Goal: Transaction & Acquisition: Purchase product/service

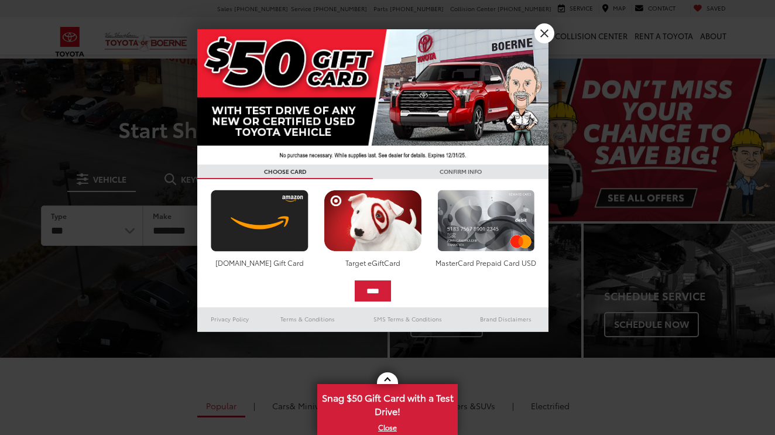
click at [541, 35] on link "X" at bounding box center [544, 33] width 20 height 20
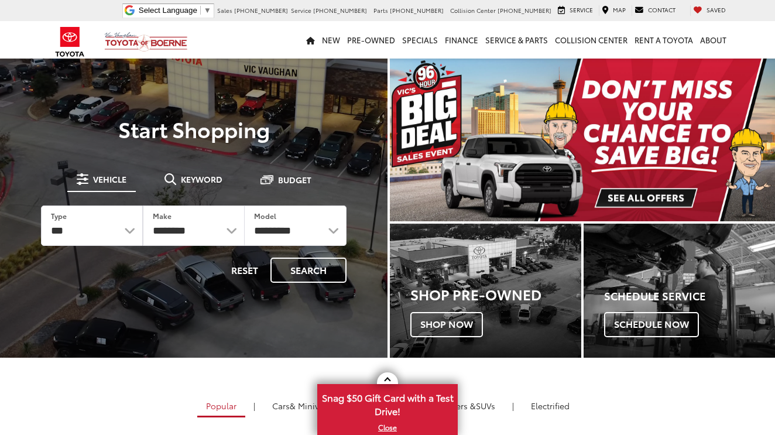
click at [646, 195] on img "carousel slide number 1 of 1" at bounding box center [582, 140] width 385 height 163
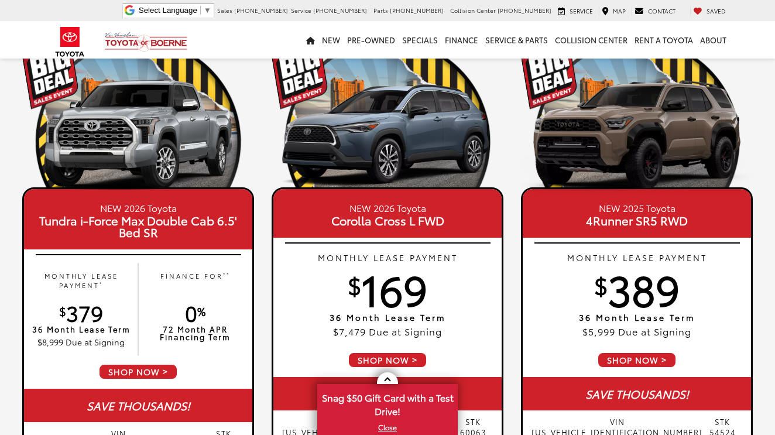
scroll to position [88, 0]
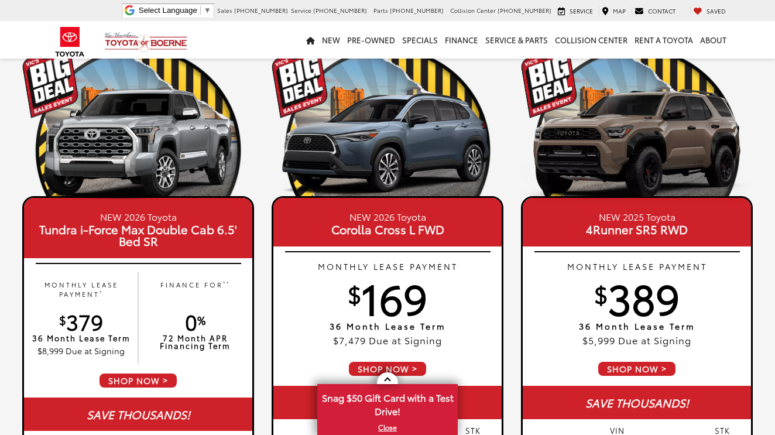
click at [660, 366] on span "SHOP NOW" at bounding box center [637, 369] width 80 height 16
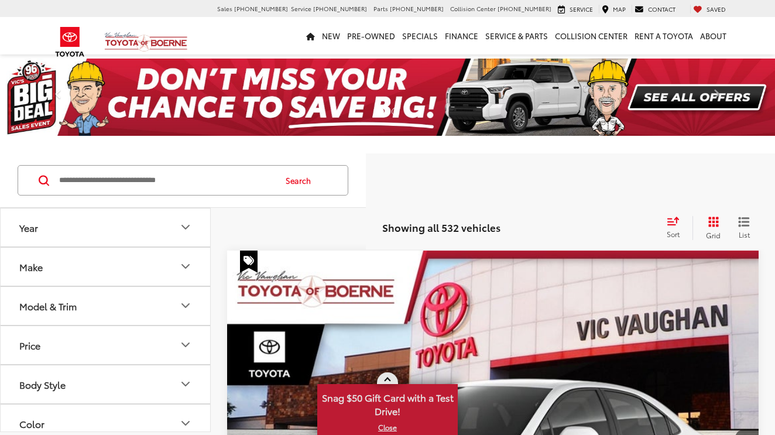
click at [389, 427] on link "X" at bounding box center [387, 427] width 138 height 13
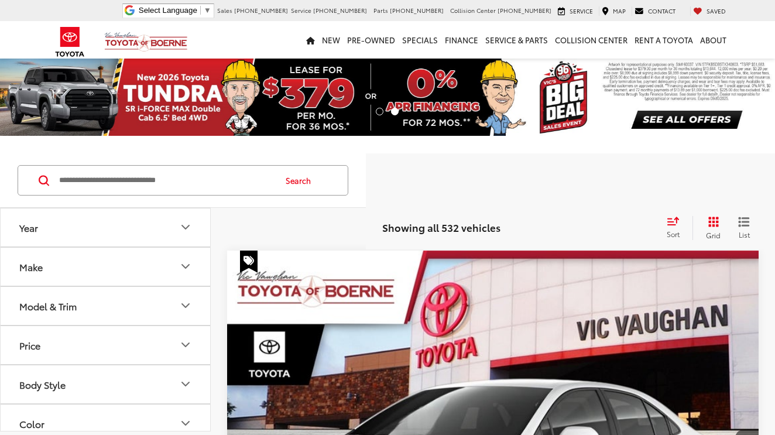
click at [185, 231] on icon "Year" at bounding box center [186, 227] width 14 height 14
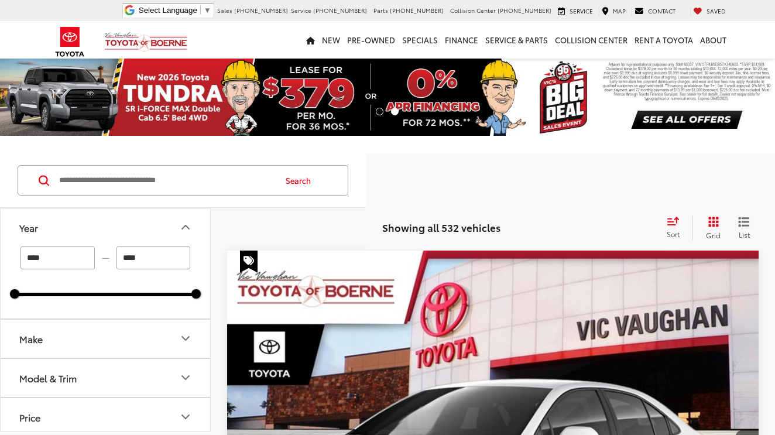
click at [183, 340] on icon "Make" at bounding box center [186, 338] width 14 height 14
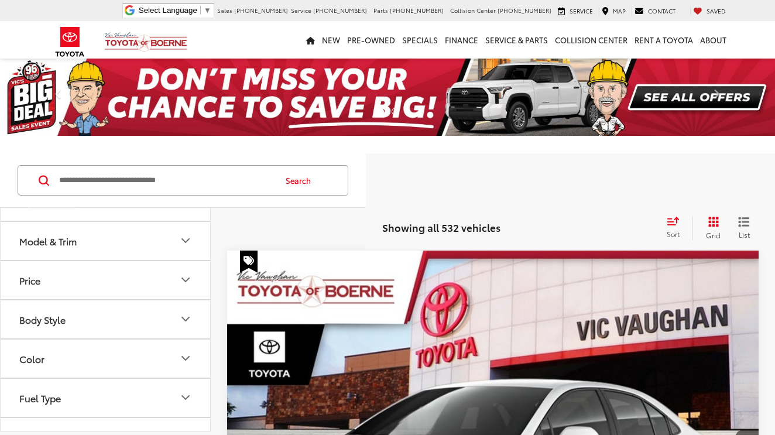
scroll to position [185, 0]
click at [184, 247] on icon "Model & Trim" at bounding box center [186, 240] width 14 height 14
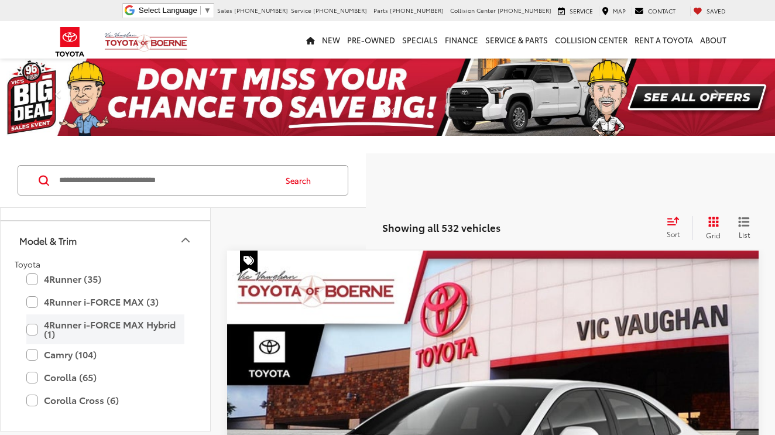
click at [31, 344] on label "4Runner i-FORCE MAX Hybrid (1)" at bounding box center [105, 329] width 158 height 30
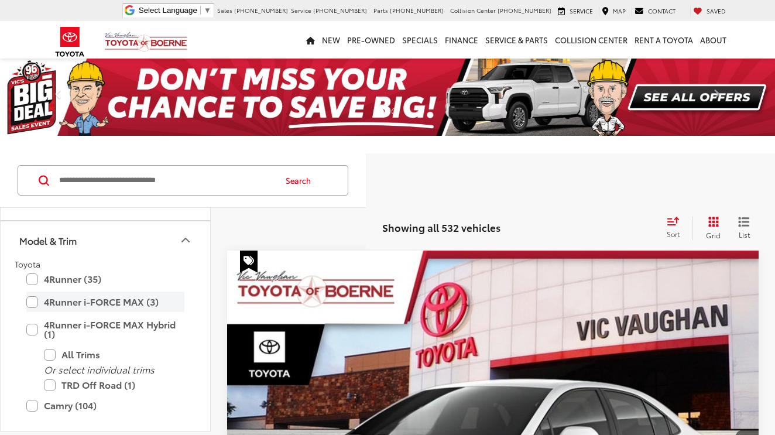
click at [31, 312] on label "4Runner i-FORCE MAX (3)" at bounding box center [105, 301] width 158 height 20
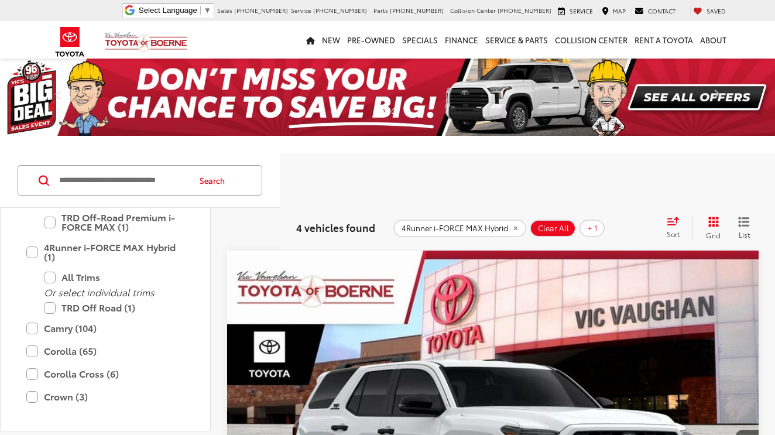
scroll to position [352, 0]
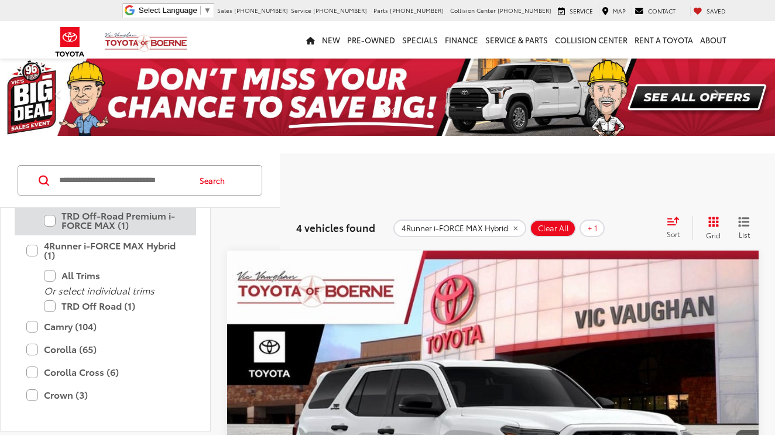
click at [46, 235] on label "TRD Off-Road Premium i-FORCE MAX (1)" at bounding box center [114, 220] width 140 height 30
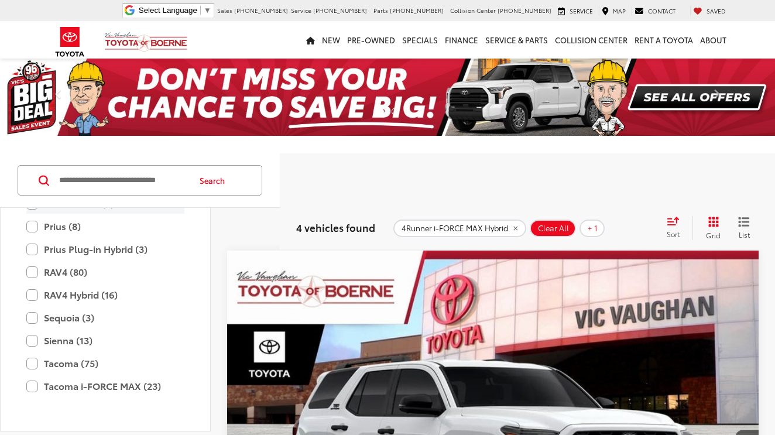
scroll to position [525, 0]
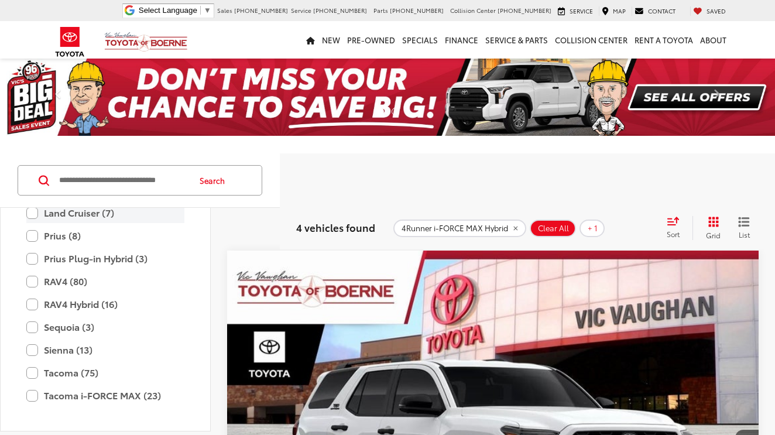
click at [32, 223] on label "Land Cruiser (7)" at bounding box center [105, 213] width 158 height 20
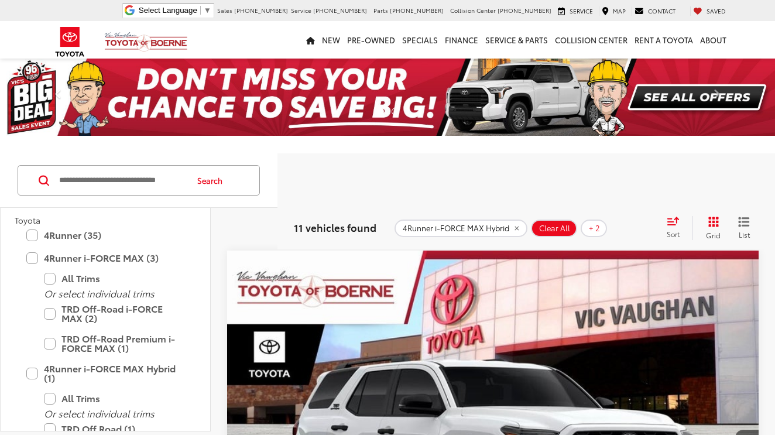
scroll to position [225, 0]
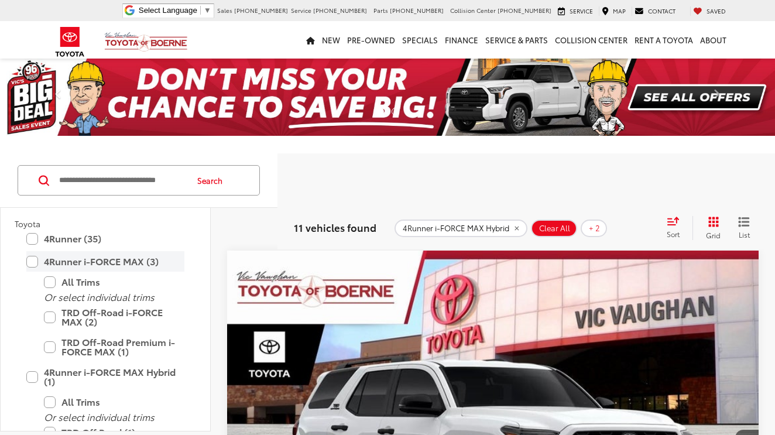
click at [32, 272] on label "4Runner i-FORCE MAX (3)" at bounding box center [105, 261] width 158 height 20
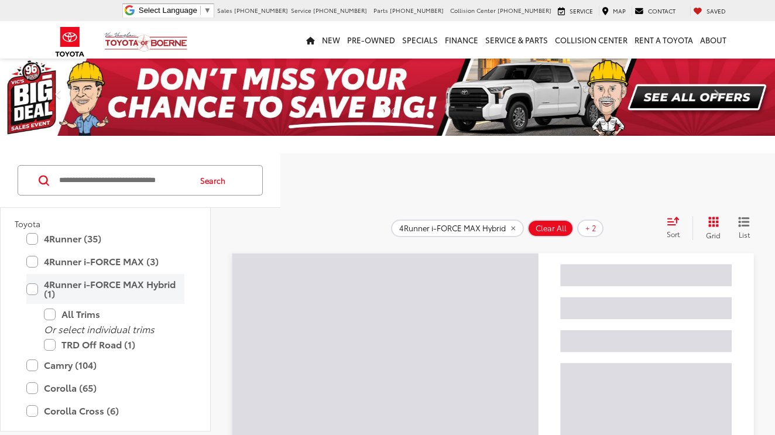
click at [33, 304] on label "4Runner i-FORCE MAX Hybrid (1)" at bounding box center [105, 289] width 158 height 30
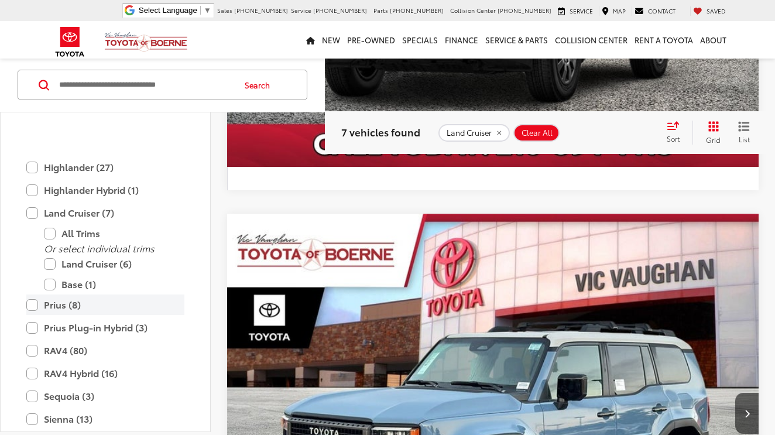
scroll to position [523, 0]
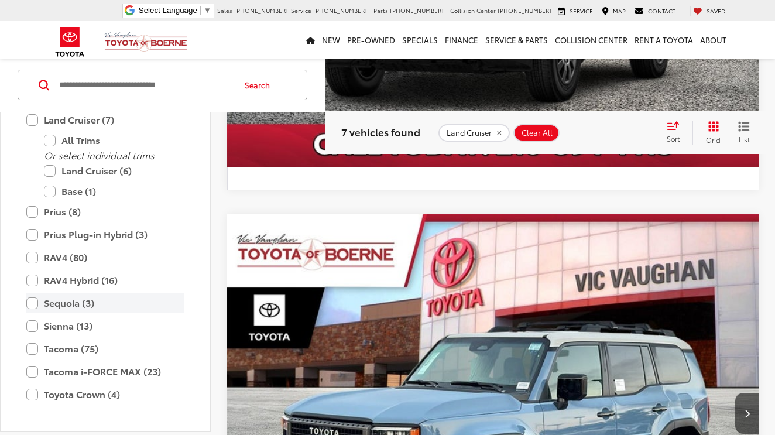
click at [32, 314] on label "Sequoia (3)" at bounding box center [105, 303] width 158 height 20
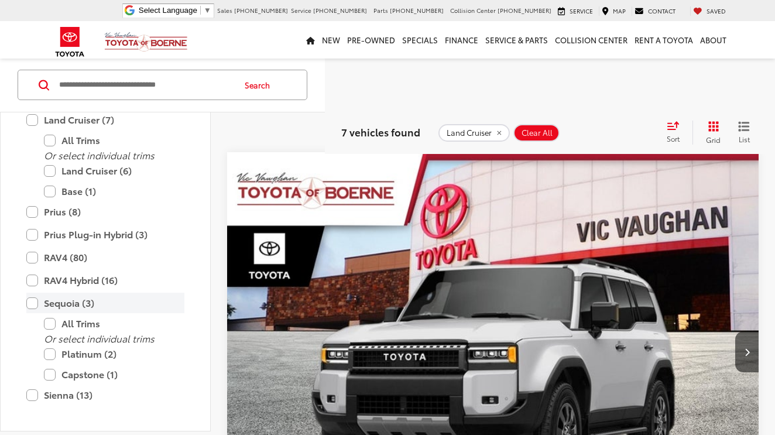
type input "****"
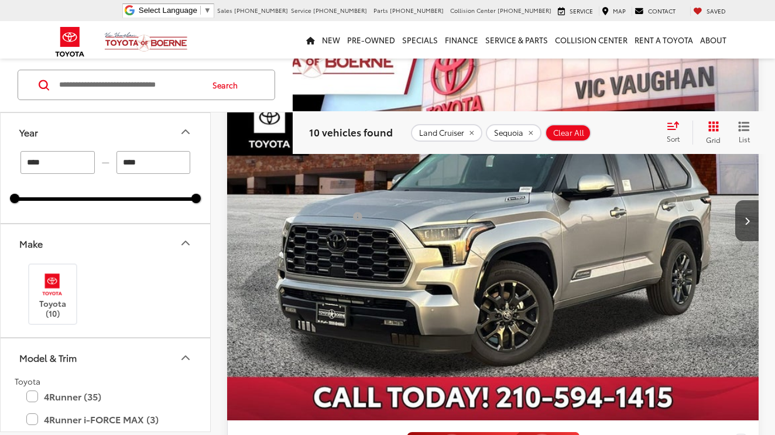
scroll to position [1147, 0]
click at [746, 215] on button "Next image" at bounding box center [746, 220] width 23 height 41
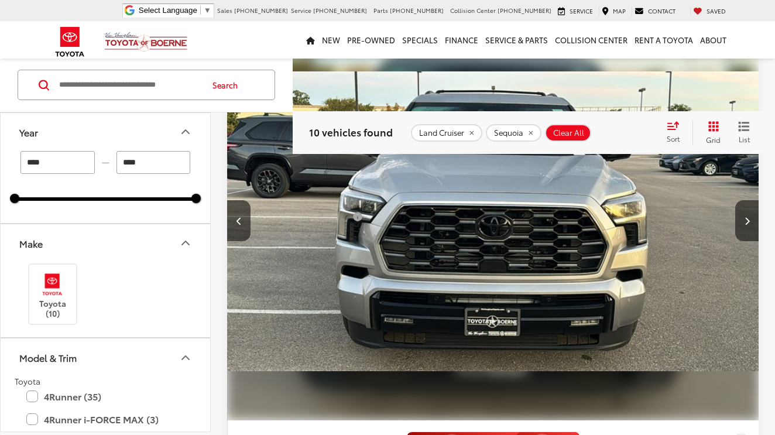
click at [672, 130] on div "Sort" at bounding box center [677, 132] width 32 height 23
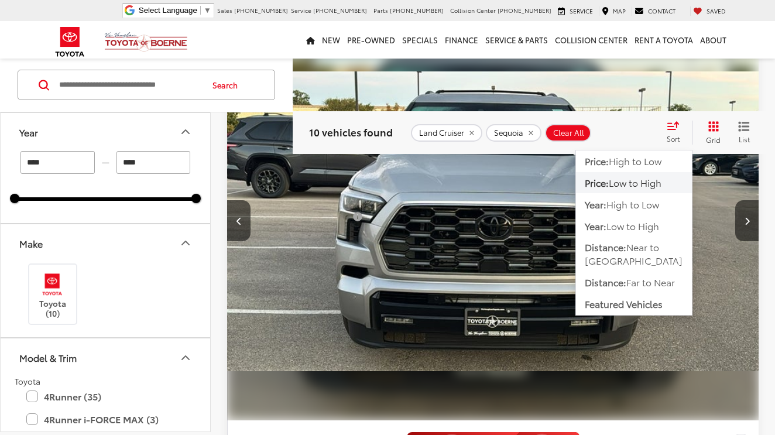
click at [642, 183] on span "Low to High" at bounding box center [635, 182] width 53 height 13
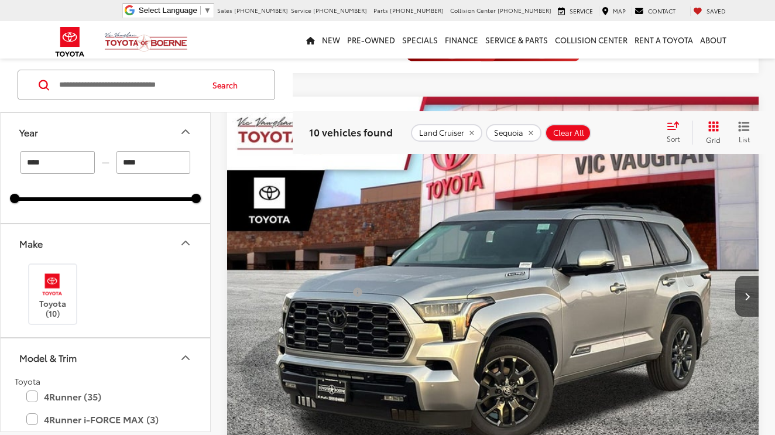
scroll to position [1069, 0]
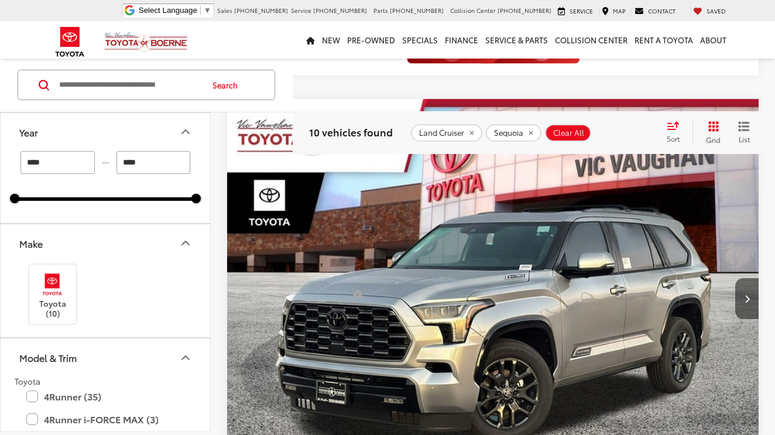
click at [746, 297] on icon "Next image" at bounding box center [746, 298] width 5 height 8
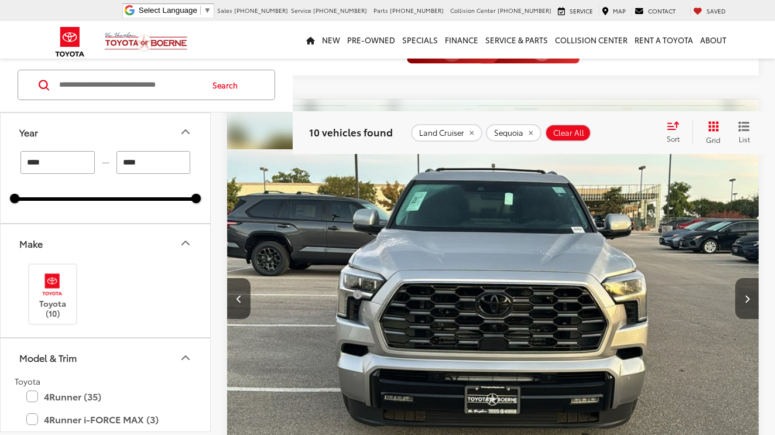
click at [747, 297] on icon "Next image" at bounding box center [746, 298] width 5 height 8
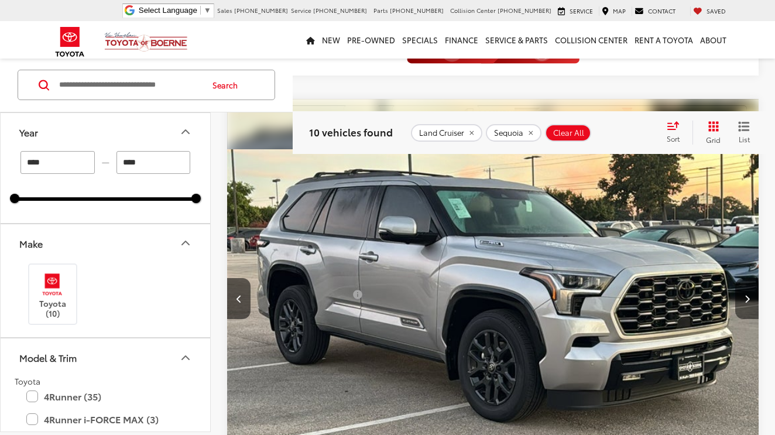
click at [747, 297] on icon "Next image" at bounding box center [746, 298] width 5 height 8
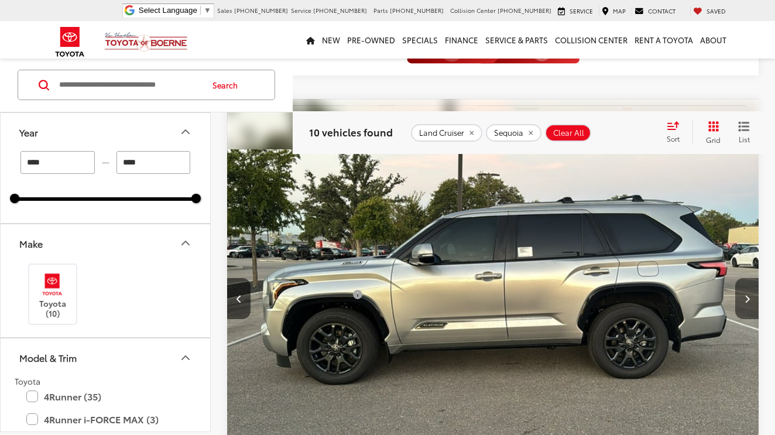
click at [747, 297] on icon "Next image" at bounding box center [746, 298] width 5 height 8
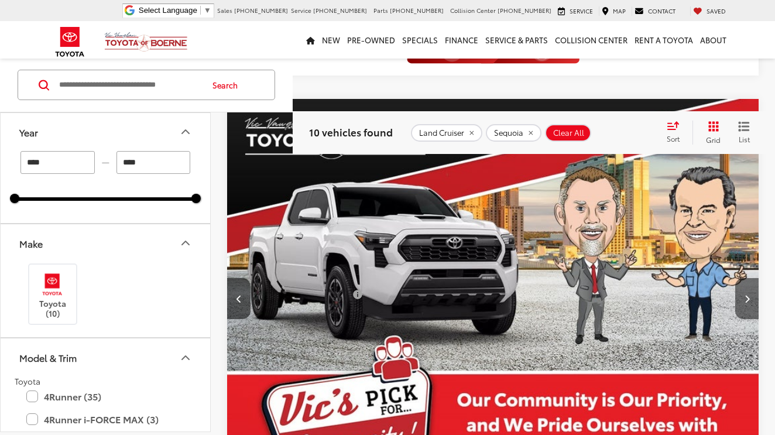
click at [747, 298] on icon "Next image" at bounding box center [746, 298] width 5 height 8
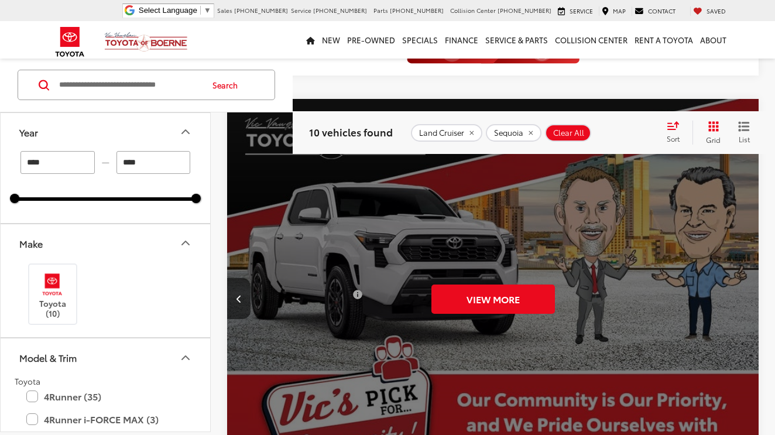
click at [747, 298] on div "View More" at bounding box center [492, 299] width 533 height 400
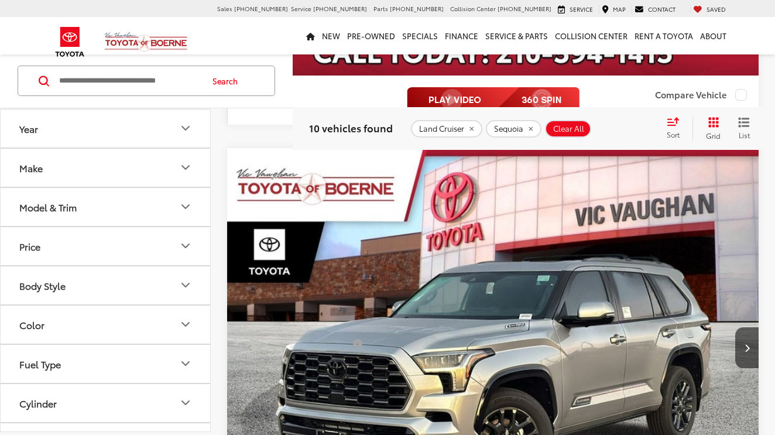
scroll to position [1224, 0]
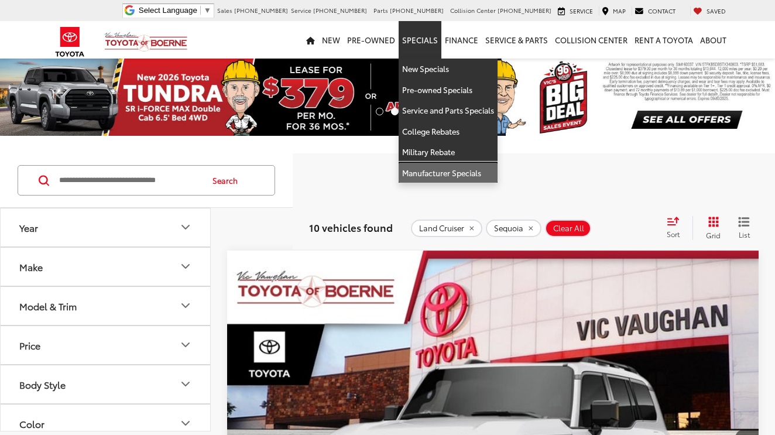
click at [465, 171] on link "Manufacturer Specials" at bounding box center [448, 173] width 99 height 20
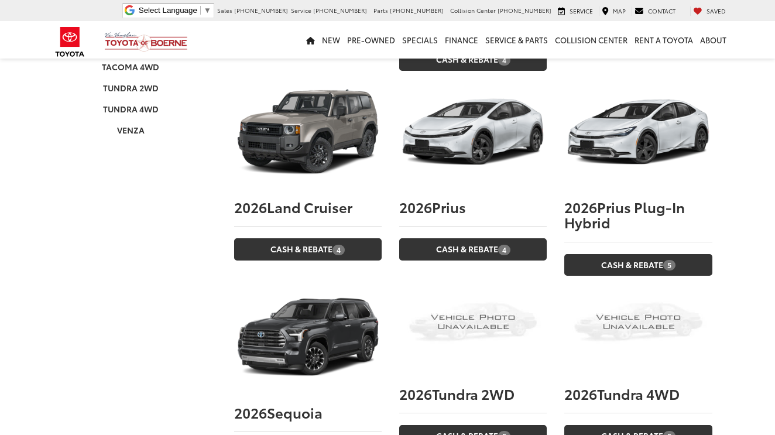
scroll to position [684, 0]
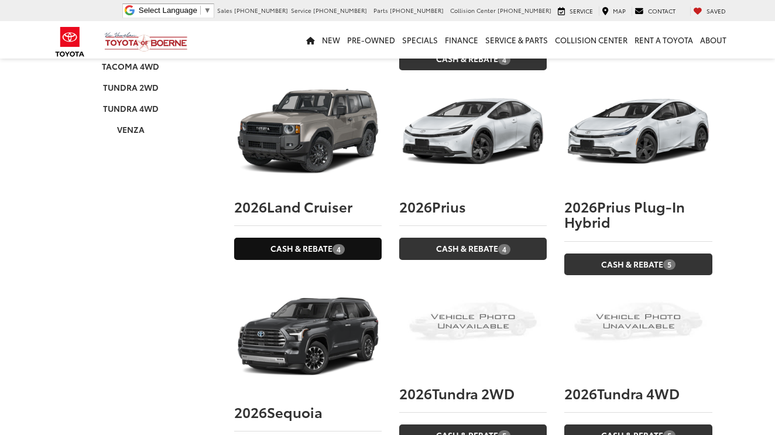
click at [315, 238] on link "Cash & Rebate 4" at bounding box center [307, 249] width 147 height 22
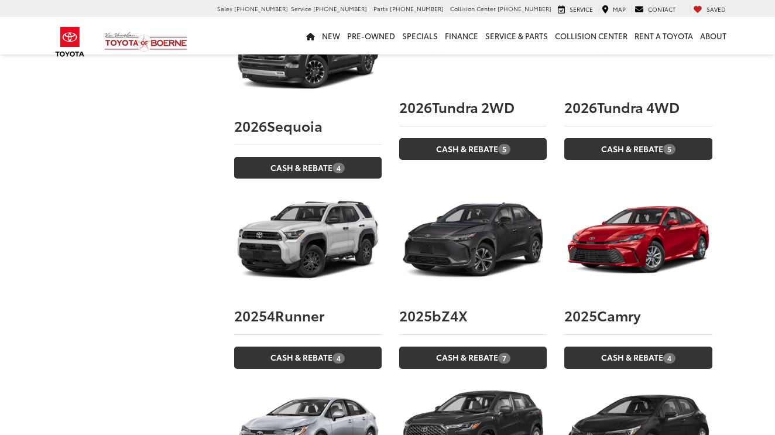
scroll to position [970, 0]
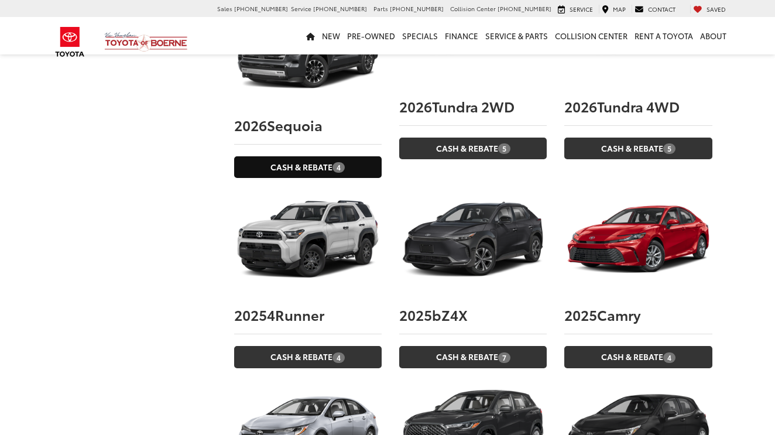
click at [294, 156] on link "Cash & Rebate 4" at bounding box center [307, 167] width 147 height 22
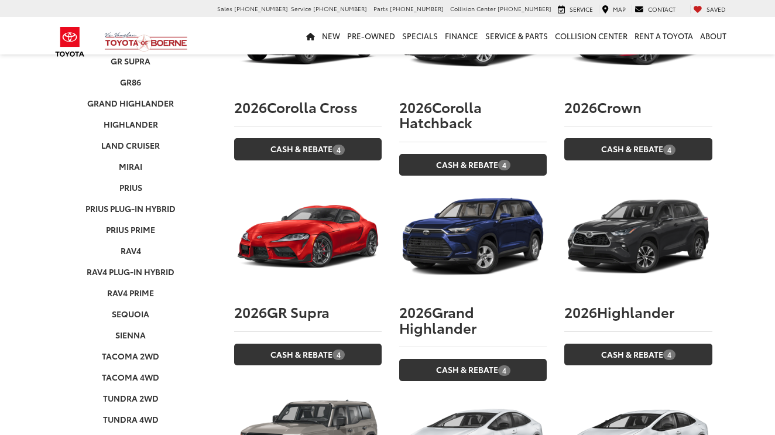
scroll to position [268, 0]
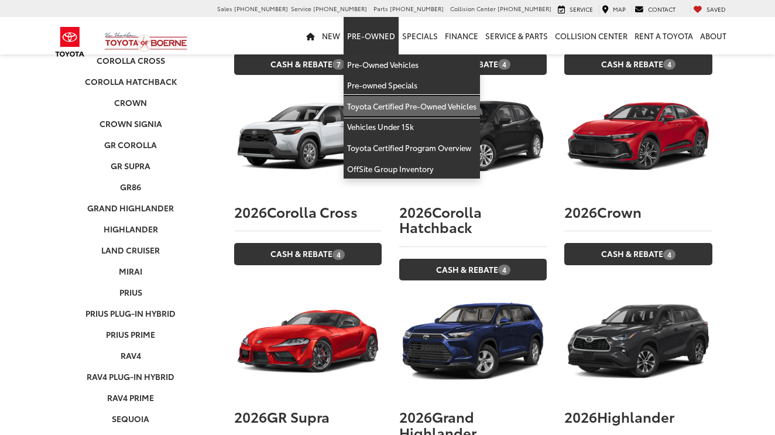
click at [393, 103] on link "Toyota Certified Pre-Owned Vehicles" at bounding box center [412, 106] width 136 height 21
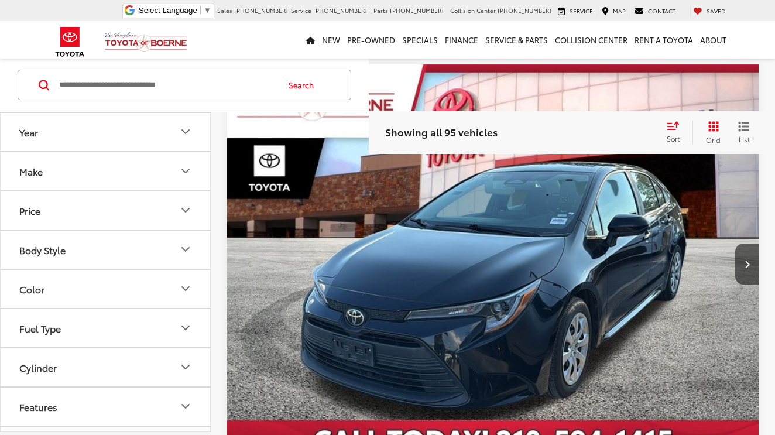
click at [186, 171] on icon "Make" at bounding box center [186, 171] width 14 height 14
click at [184, 133] on icon "Year" at bounding box center [186, 132] width 14 height 14
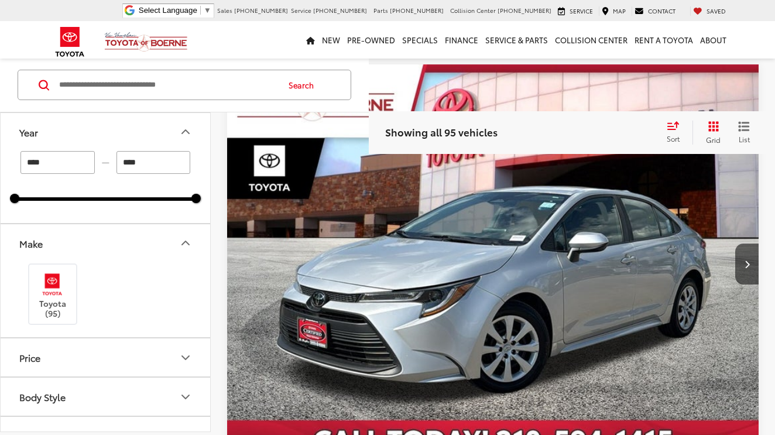
scroll to position [1454, 0]
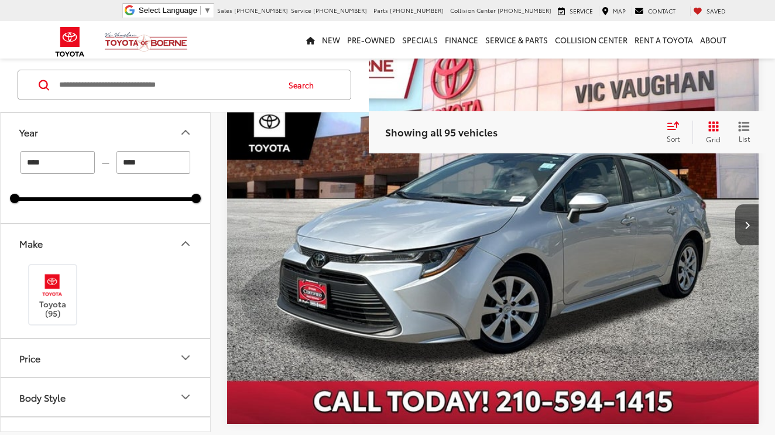
click at [672, 131] on div "Sort" at bounding box center [677, 132] width 32 height 23
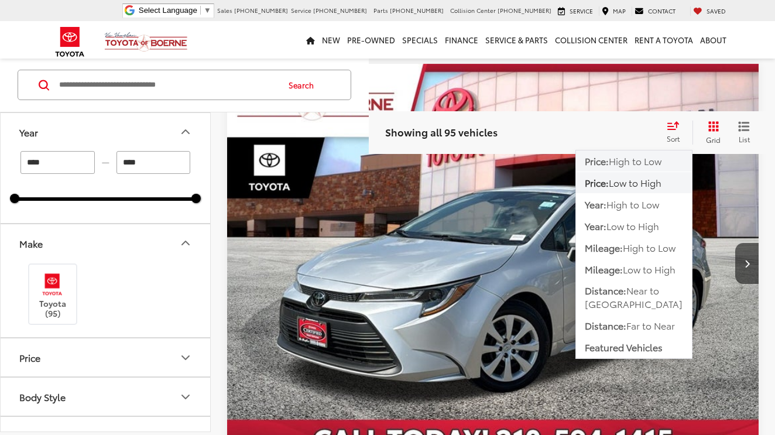
click at [627, 163] on span "High to Low" at bounding box center [635, 160] width 53 height 13
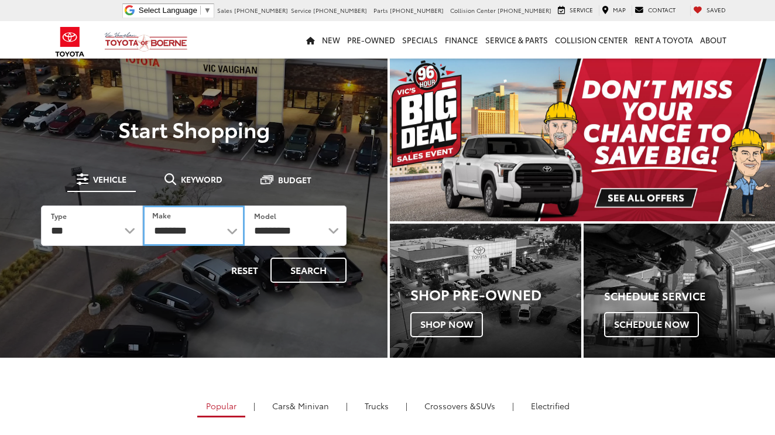
select select "******"
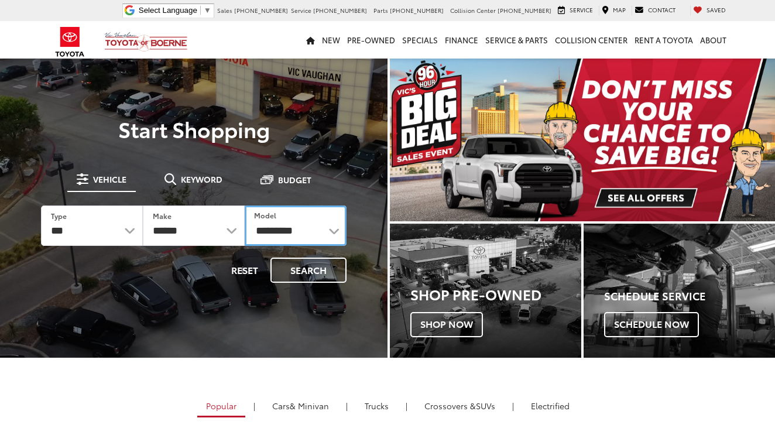
select select "*******"
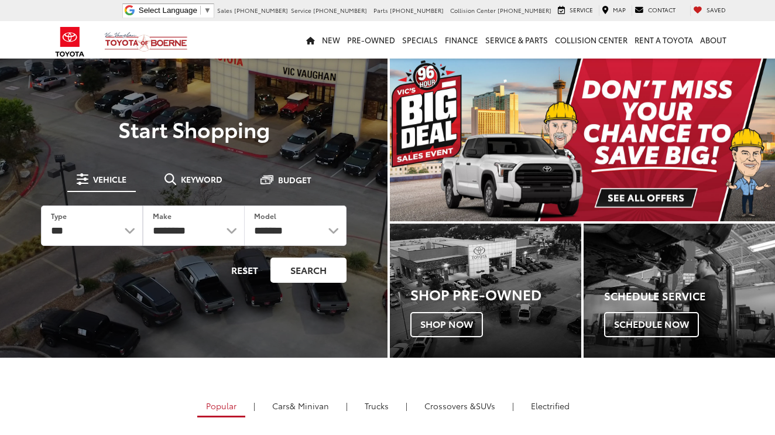
click at [303, 271] on button "Search" at bounding box center [308, 270] width 76 height 25
